Goal: Task Accomplishment & Management: Use online tool/utility

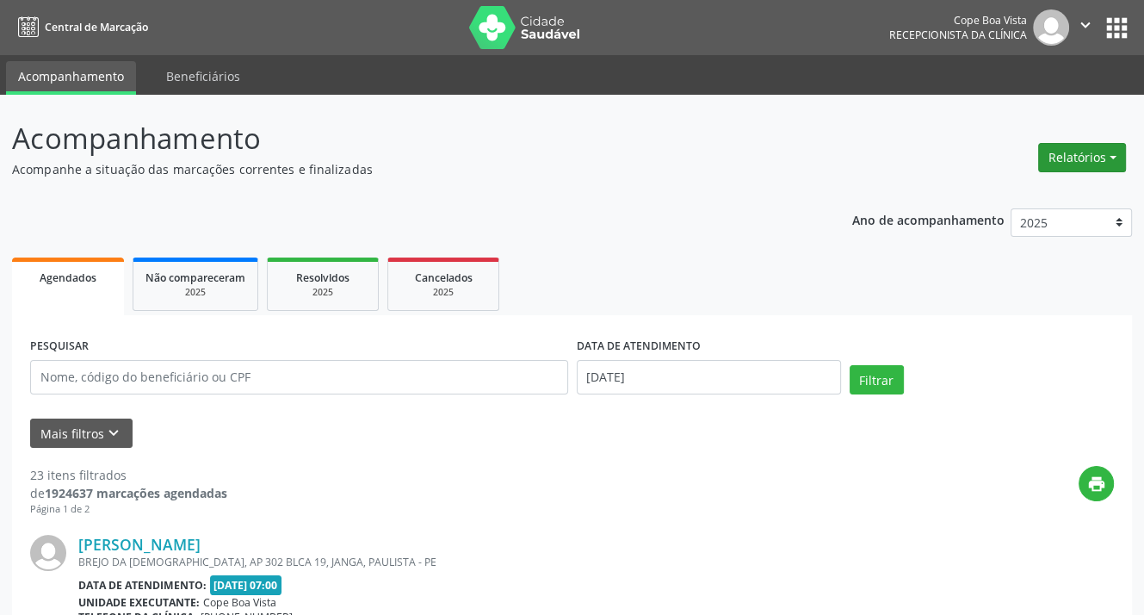
click at [1095, 166] on button "Relatórios" at bounding box center [1082, 157] width 88 height 29
click at [1043, 189] on link "Agendamentos" at bounding box center [1033, 194] width 185 height 24
select select "8"
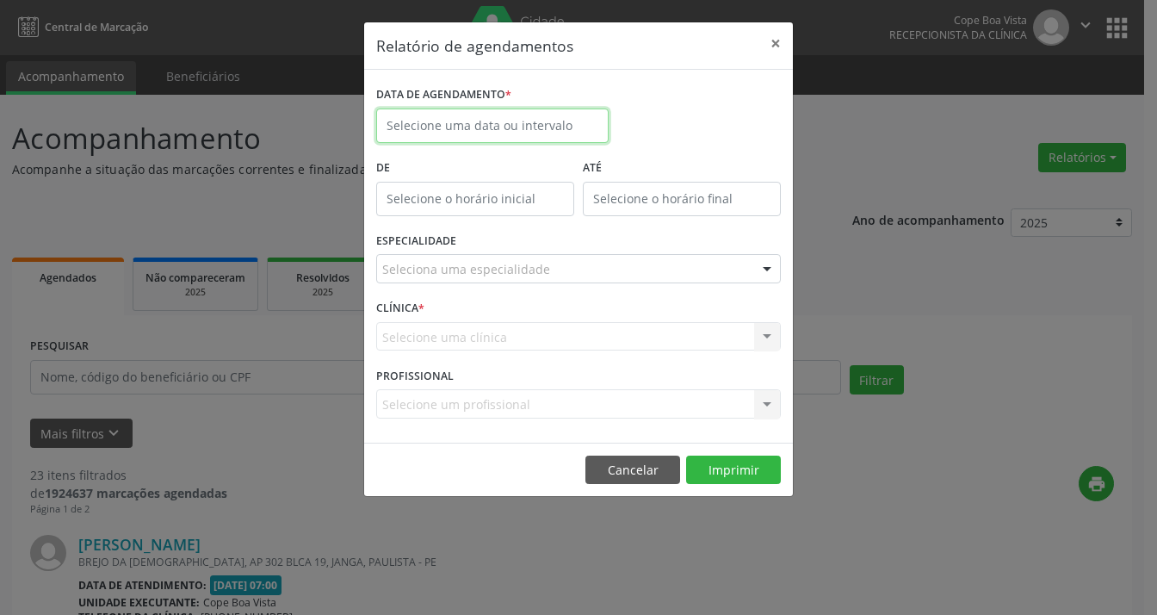
click at [460, 120] on input "text" at bounding box center [492, 125] width 232 height 34
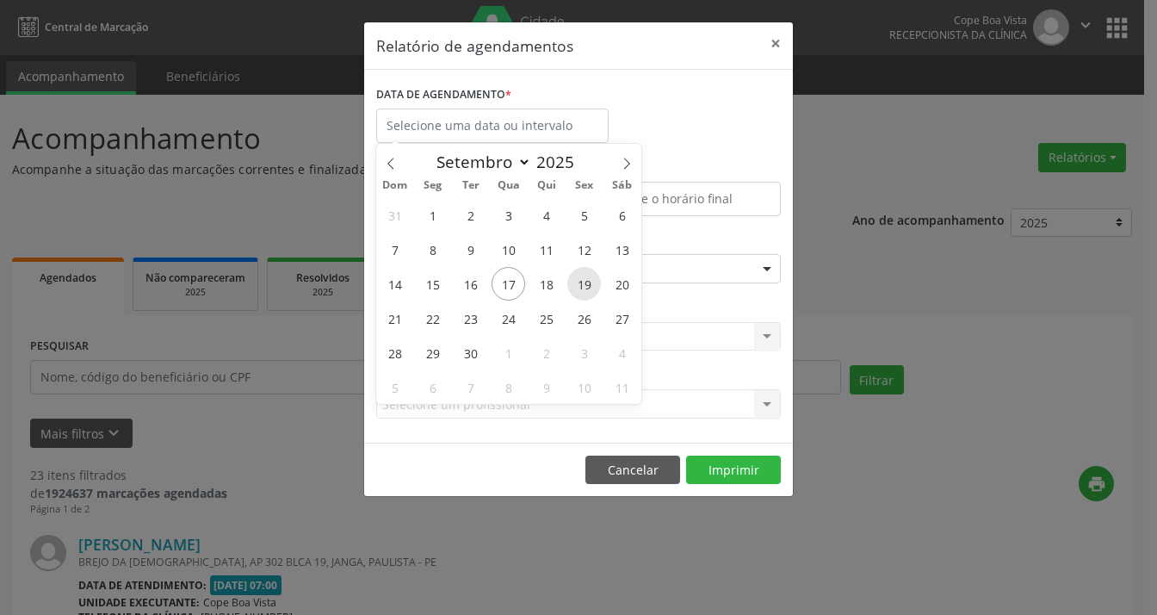
click at [585, 282] on span "19" at bounding box center [584, 284] width 34 height 34
type input "[DATE]"
click at [585, 282] on span "19" at bounding box center [584, 284] width 34 height 34
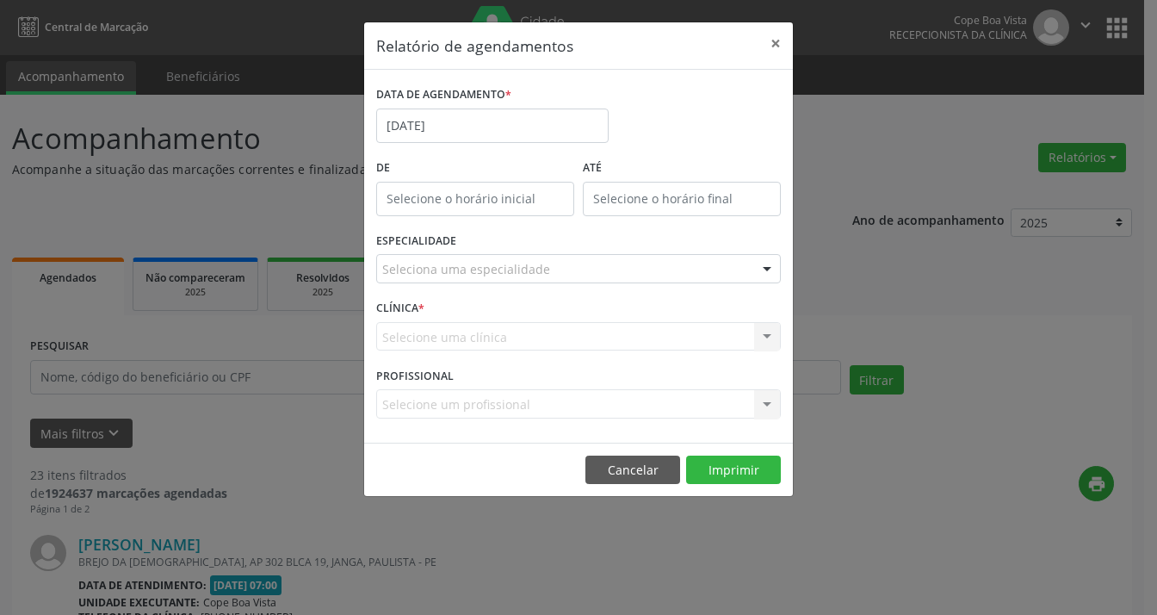
click at [472, 189] on input "text" at bounding box center [475, 199] width 198 height 34
type input "12:00"
click at [630, 465] on button "Cancelar" at bounding box center [632, 469] width 95 height 29
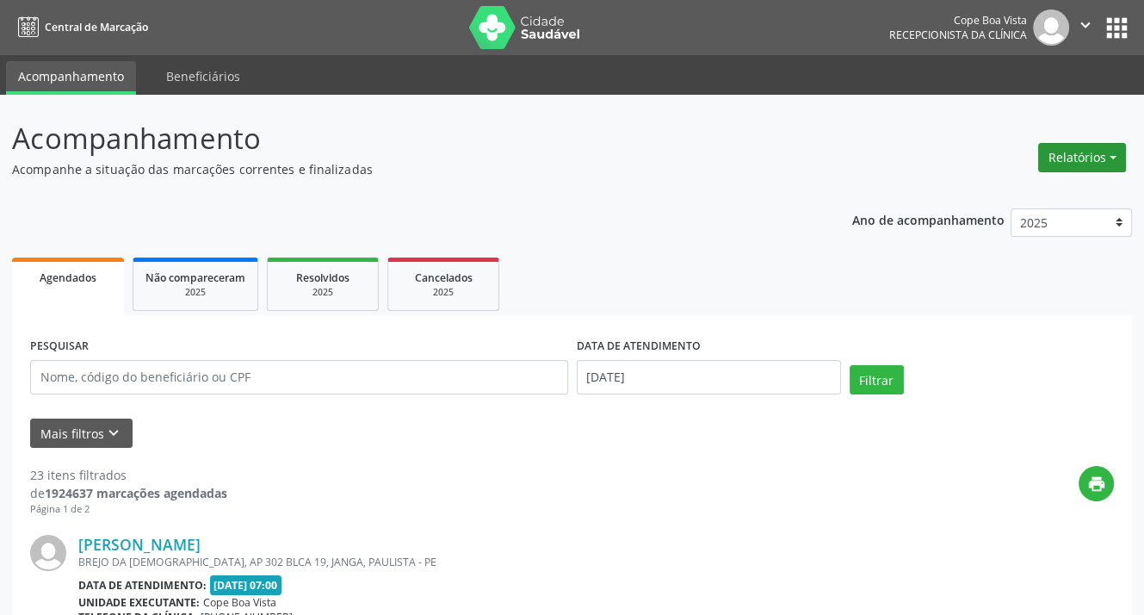
click at [1071, 162] on button "Relatórios" at bounding box center [1082, 157] width 88 height 29
click at [995, 200] on link "Agendamentos" at bounding box center [1033, 194] width 185 height 24
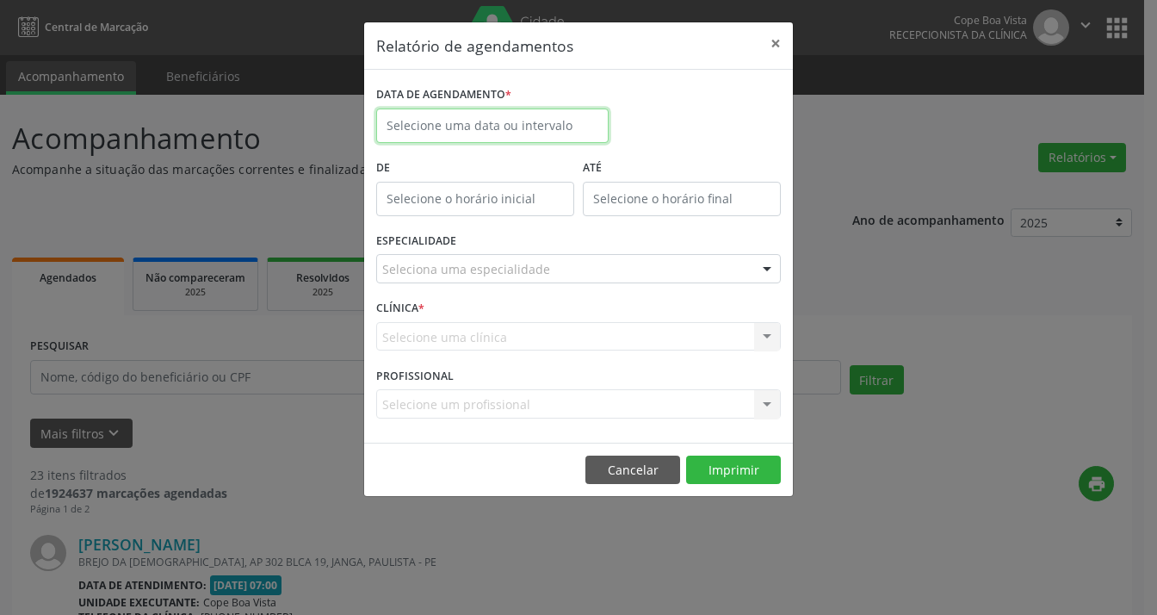
click at [491, 121] on input "text" at bounding box center [492, 125] width 232 height 34
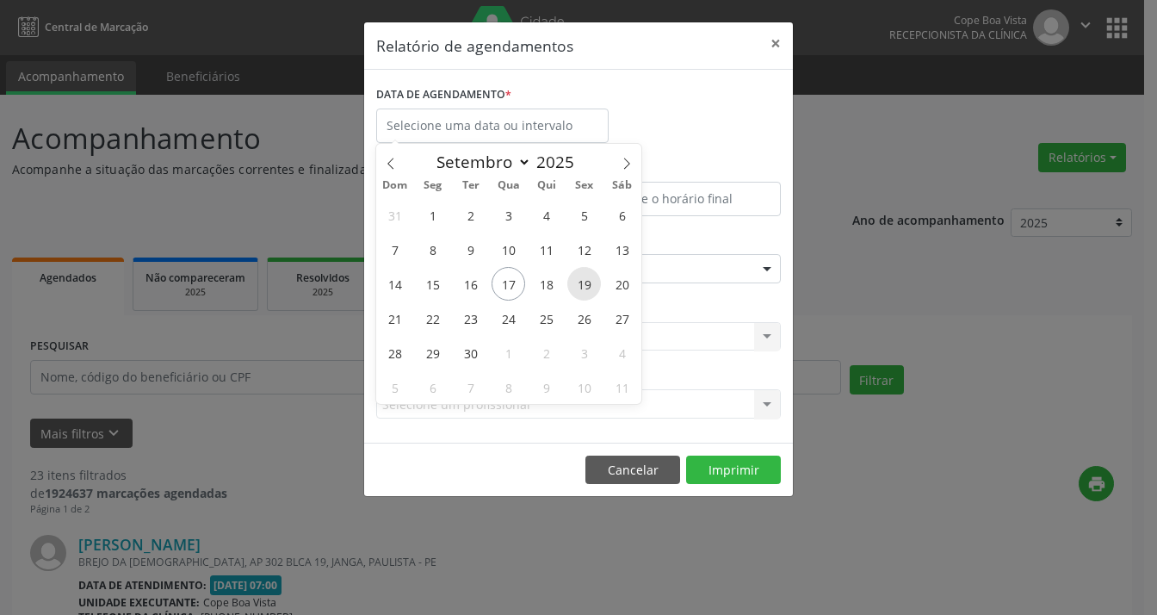
click at [581, 280] on span "19" at bounding box center [584, 284] width 34 height 34
type input "[DATE]"
click at [581, 280] on span "19" at bounding box center [584, 284] width 34 height 34
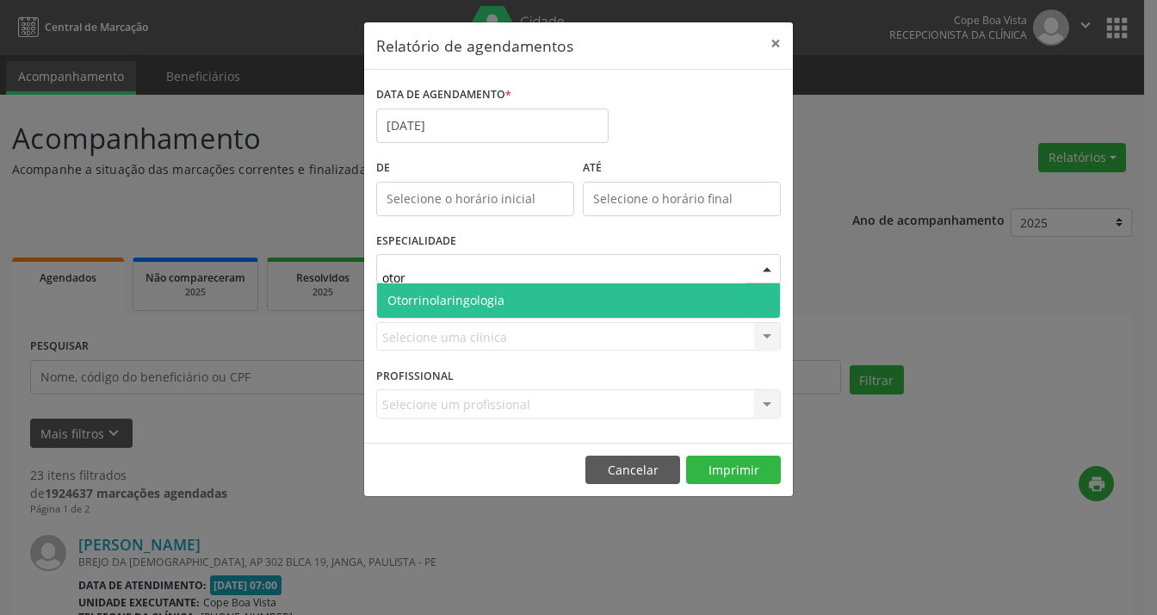
type input "otorr"
click at [480, 297] on span "Otorrinolaringologia" at bounding box center [445, 300] width 117 height 16
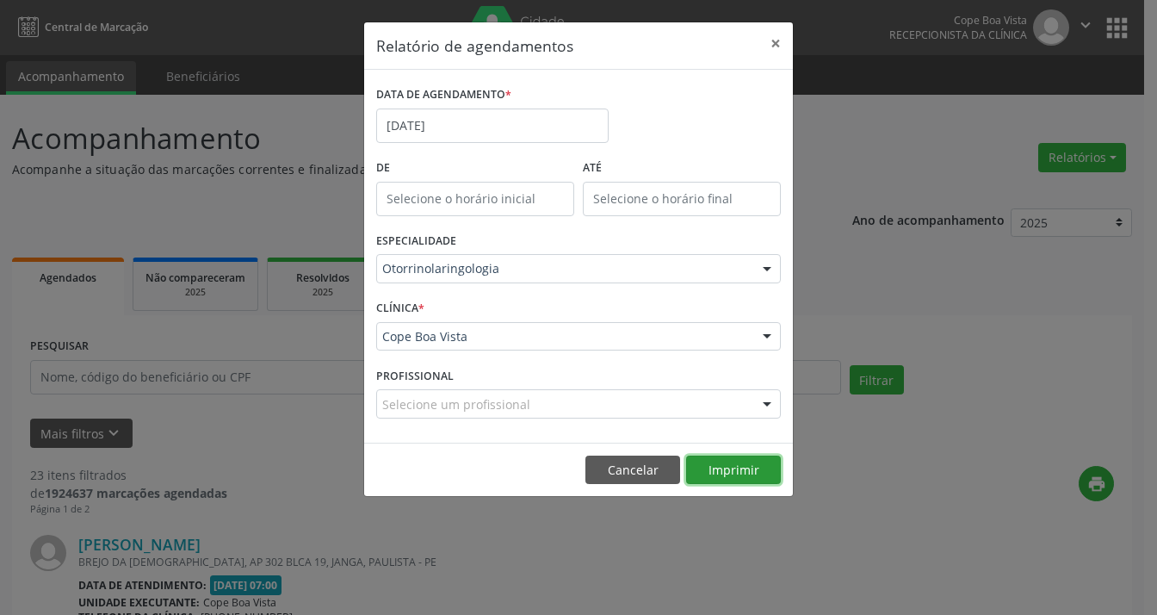
click at [735, 473] on button "Imprimir" at bounding box center [733, 469] width 95 height 29
